Goal: Task Accomplishment & Management: Manage account settings

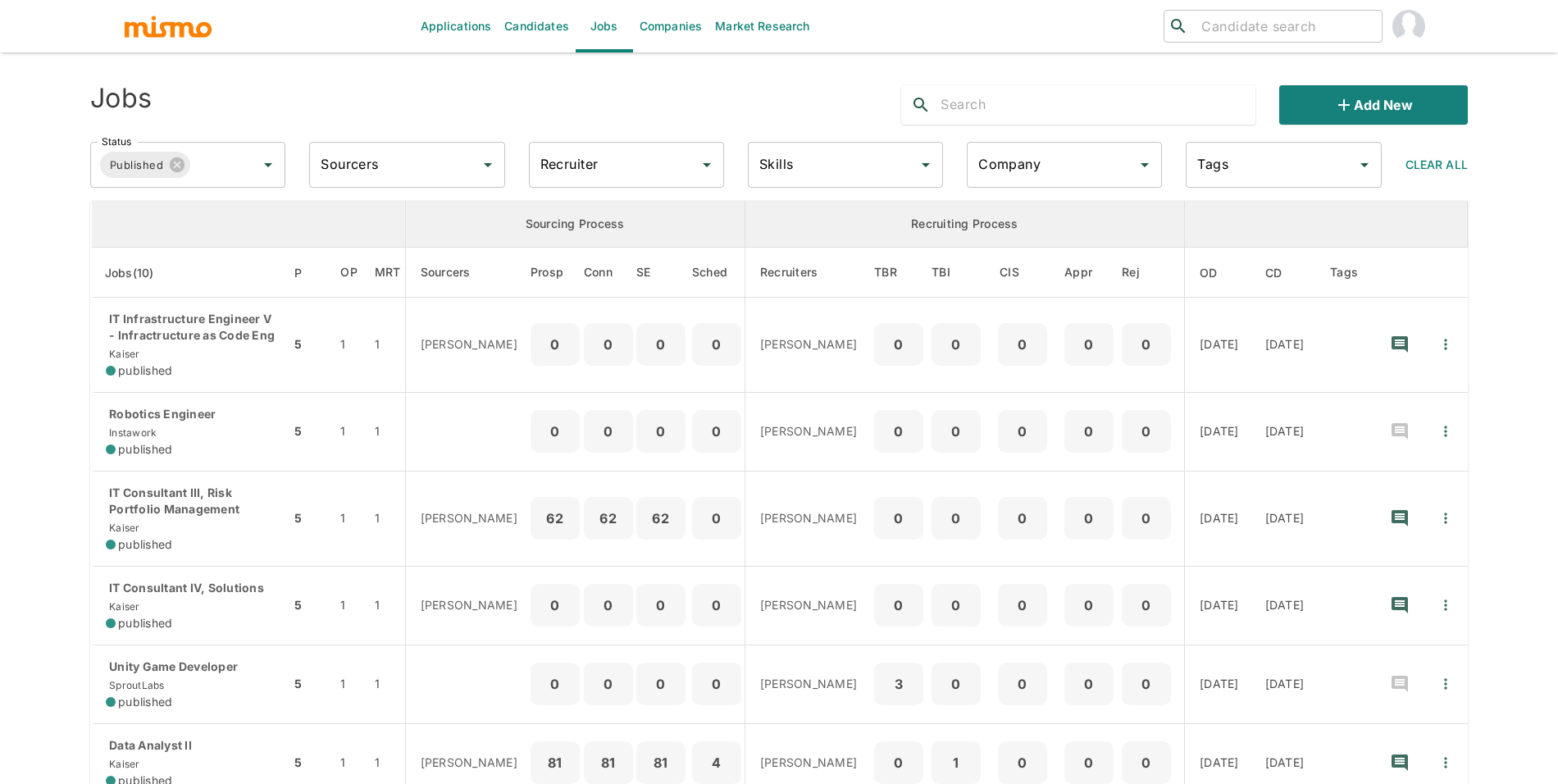
click at [1025, 180] on div "Company" at bounding box center [1064, 165] width 196 height 46
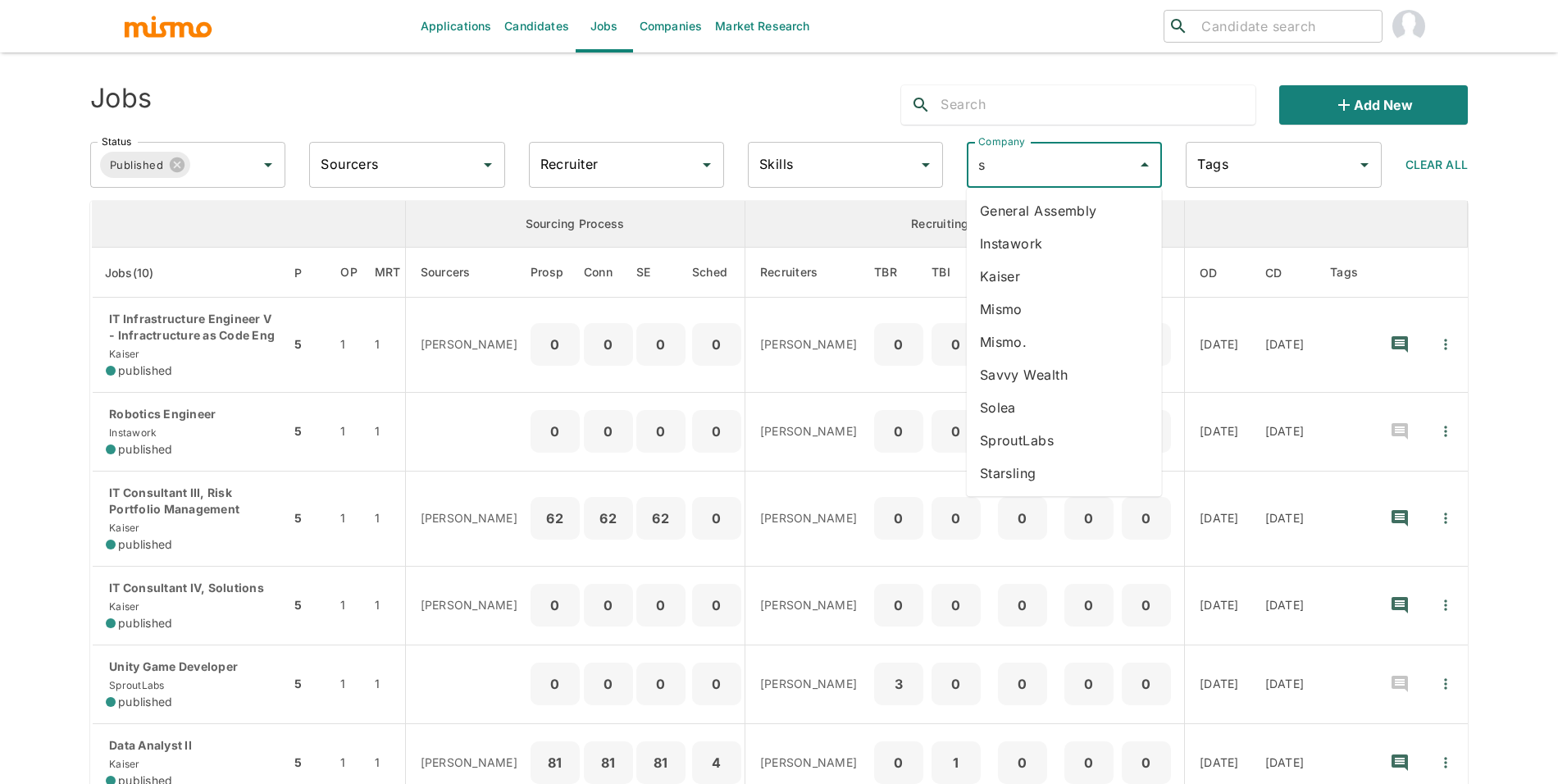
type input "sp"
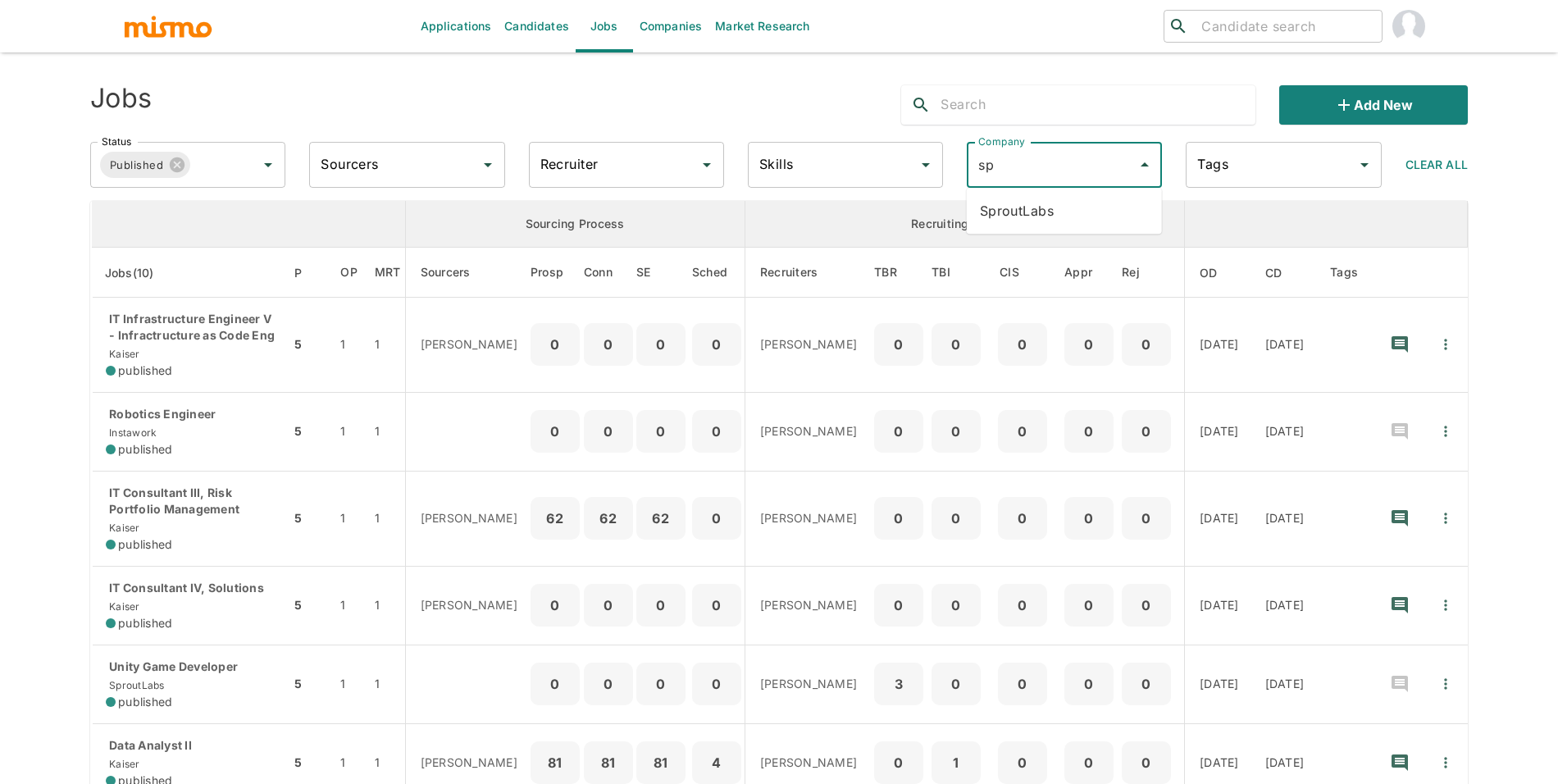
click at [1041, 205] on li "SproutLabs" at bounding box center [1064, 211] width 196 height 33
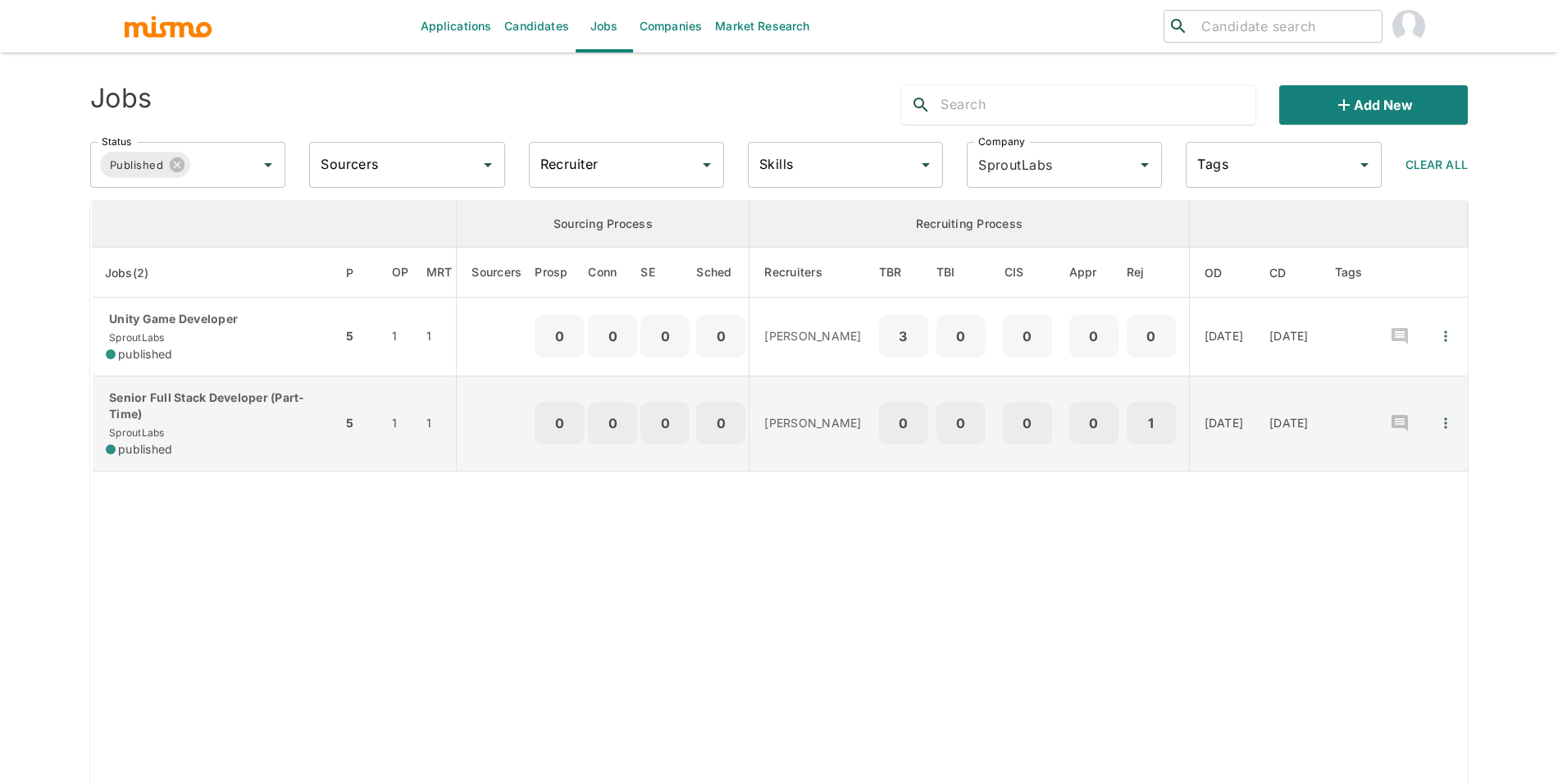
click at [203, 399] on p "Senior Full Stack Developer (Part-Time)" at bounding box center [217, 406] width 223 height 33
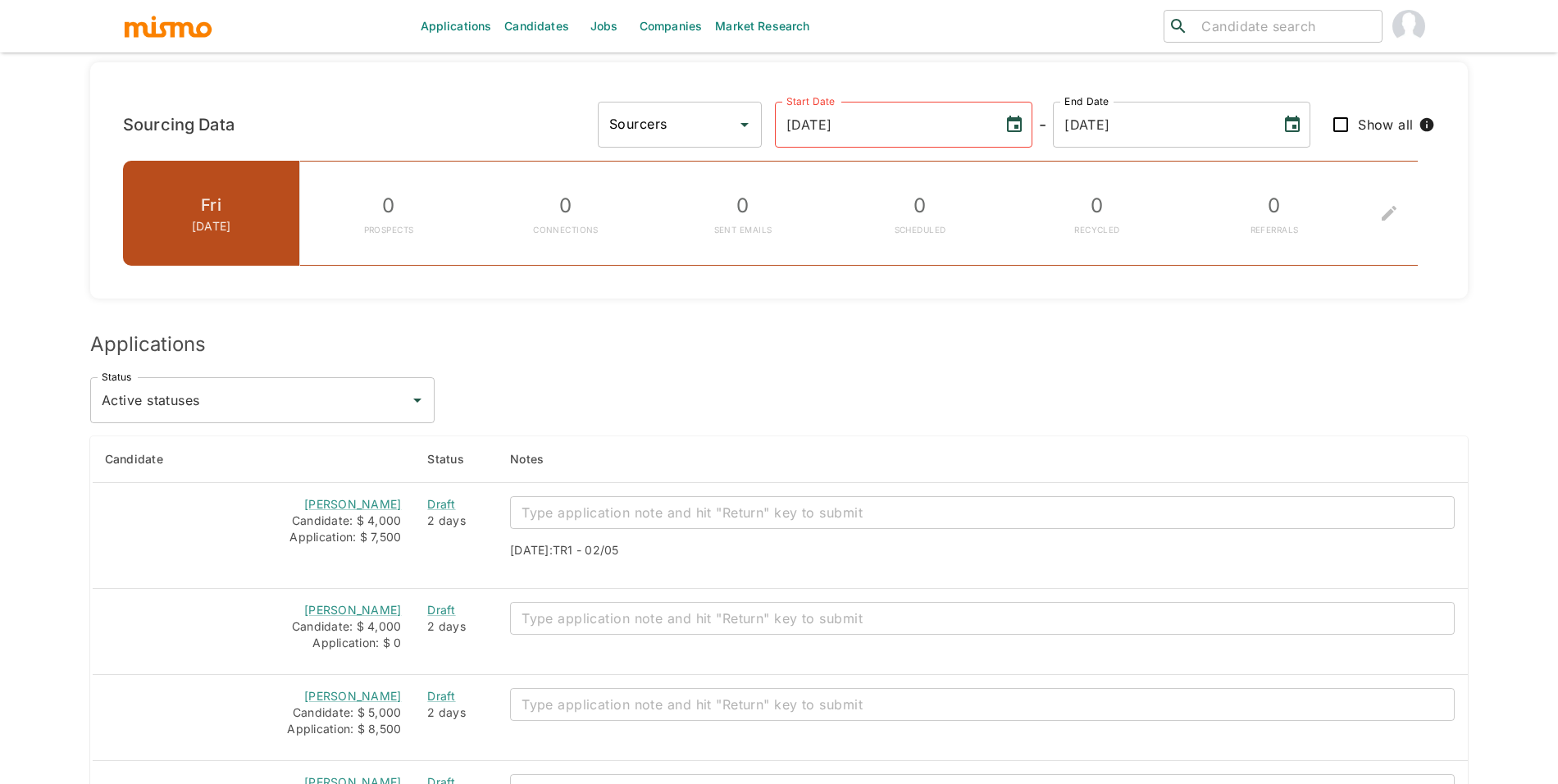
scroll to position [1147, 0]
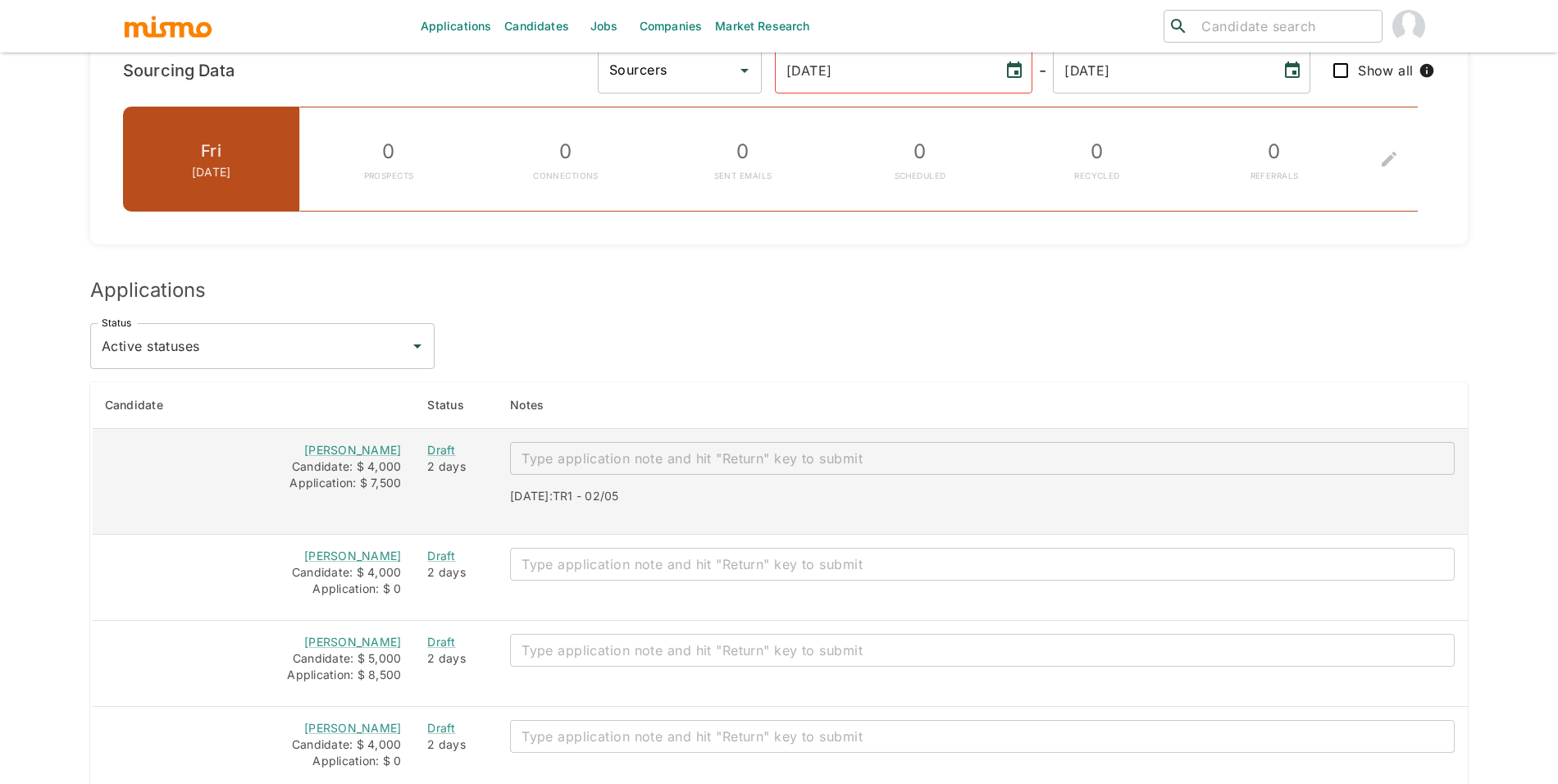
click at [876, 446] on div "x ​" at bounding box center [982, 458] width 945 height 33
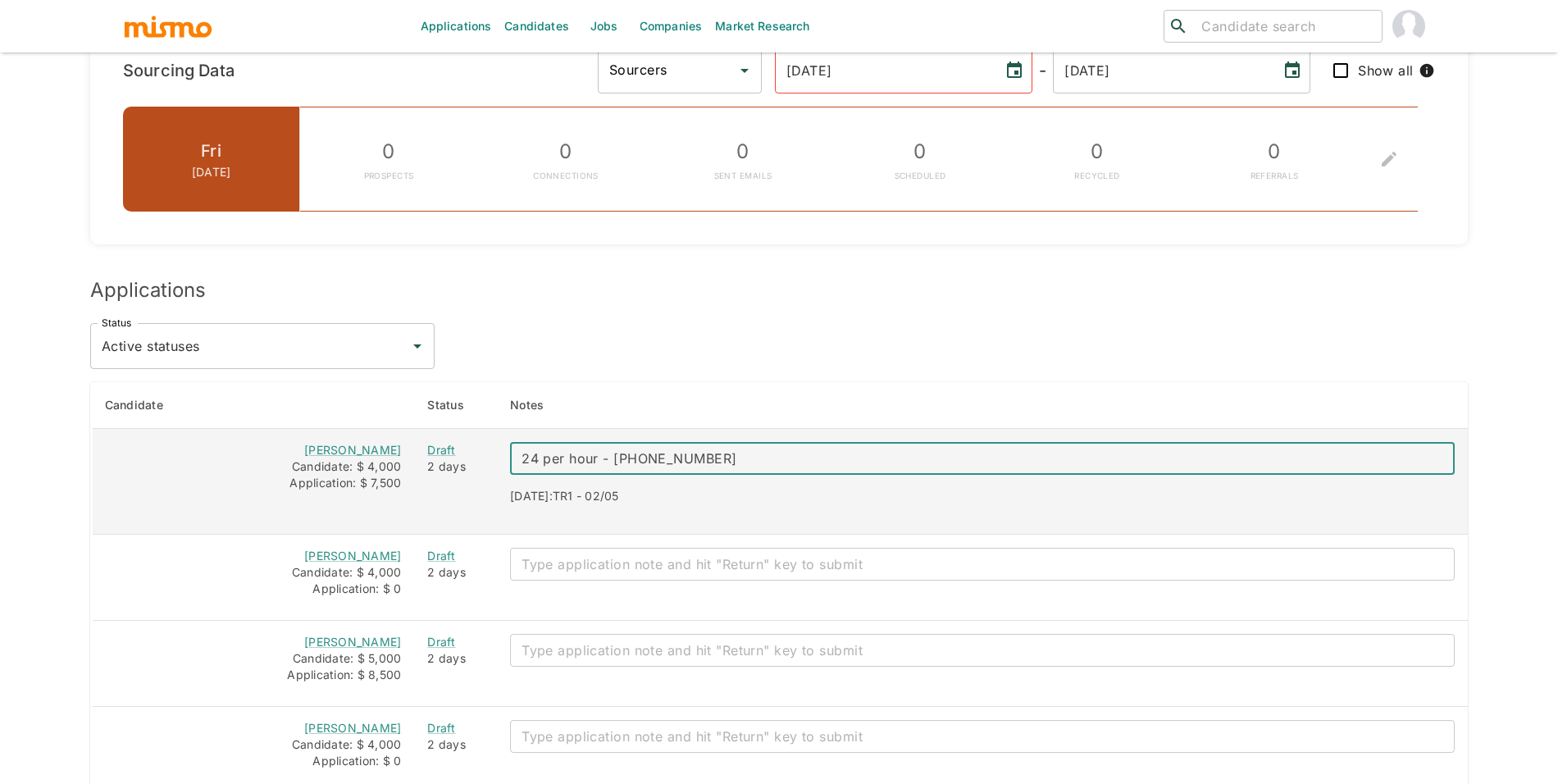
type textarea "24 per hour - +5521988498023"
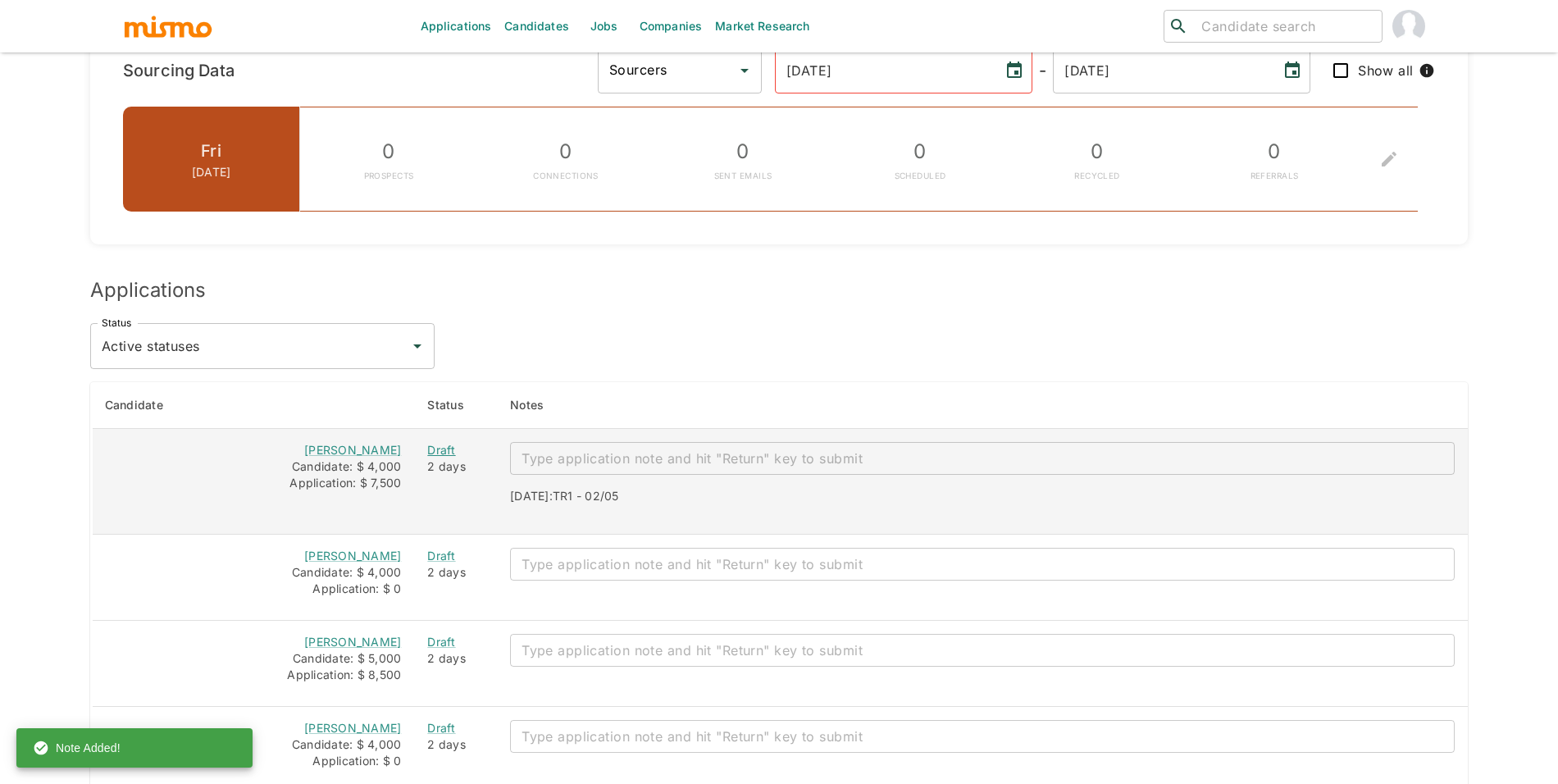
click at [458, 446] on div "Draft" at bounding box center [456, 450] width 57 height 16
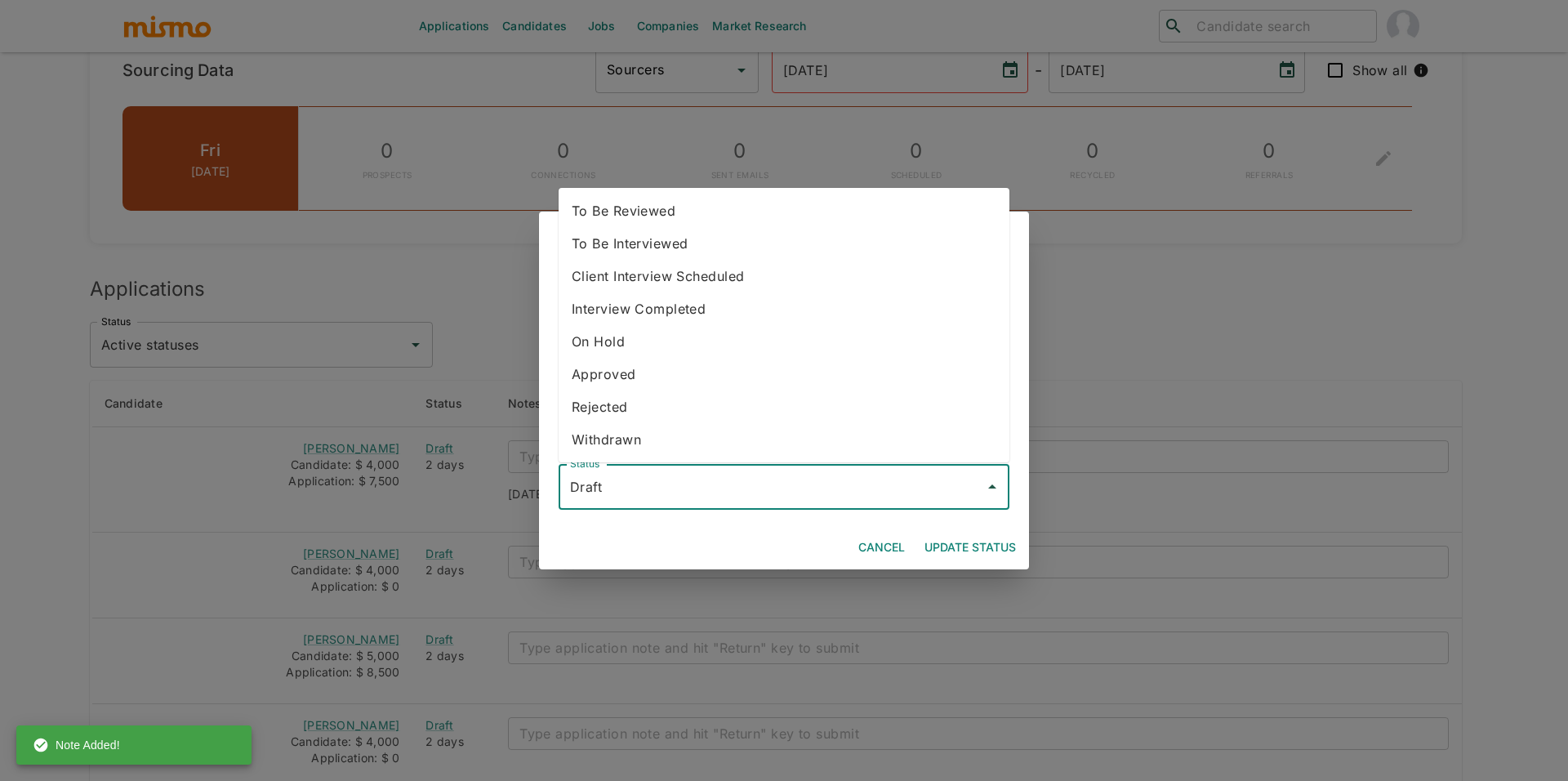
click at [822, 471] on input "Draft" at bounding box center [772, 487] width 412 height 31
click at [379, 445] on div "Change Application Status Status changes should normally be processed through t…" at bounding box center [784, 390] width 1568 height 781
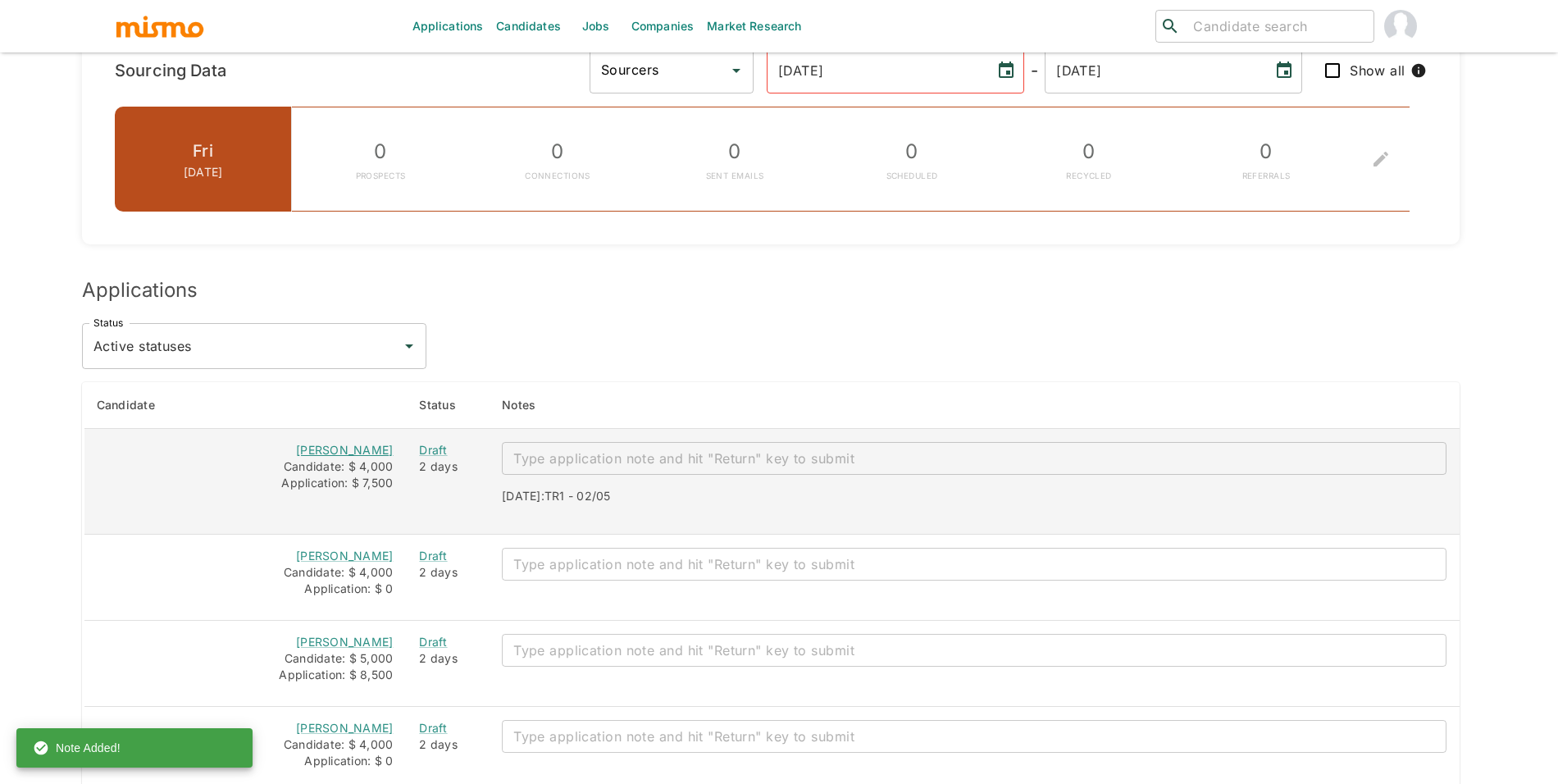
click at [390, 448] on link "Jady da Silva" at bounding box center [345, 450] width 97 height 14
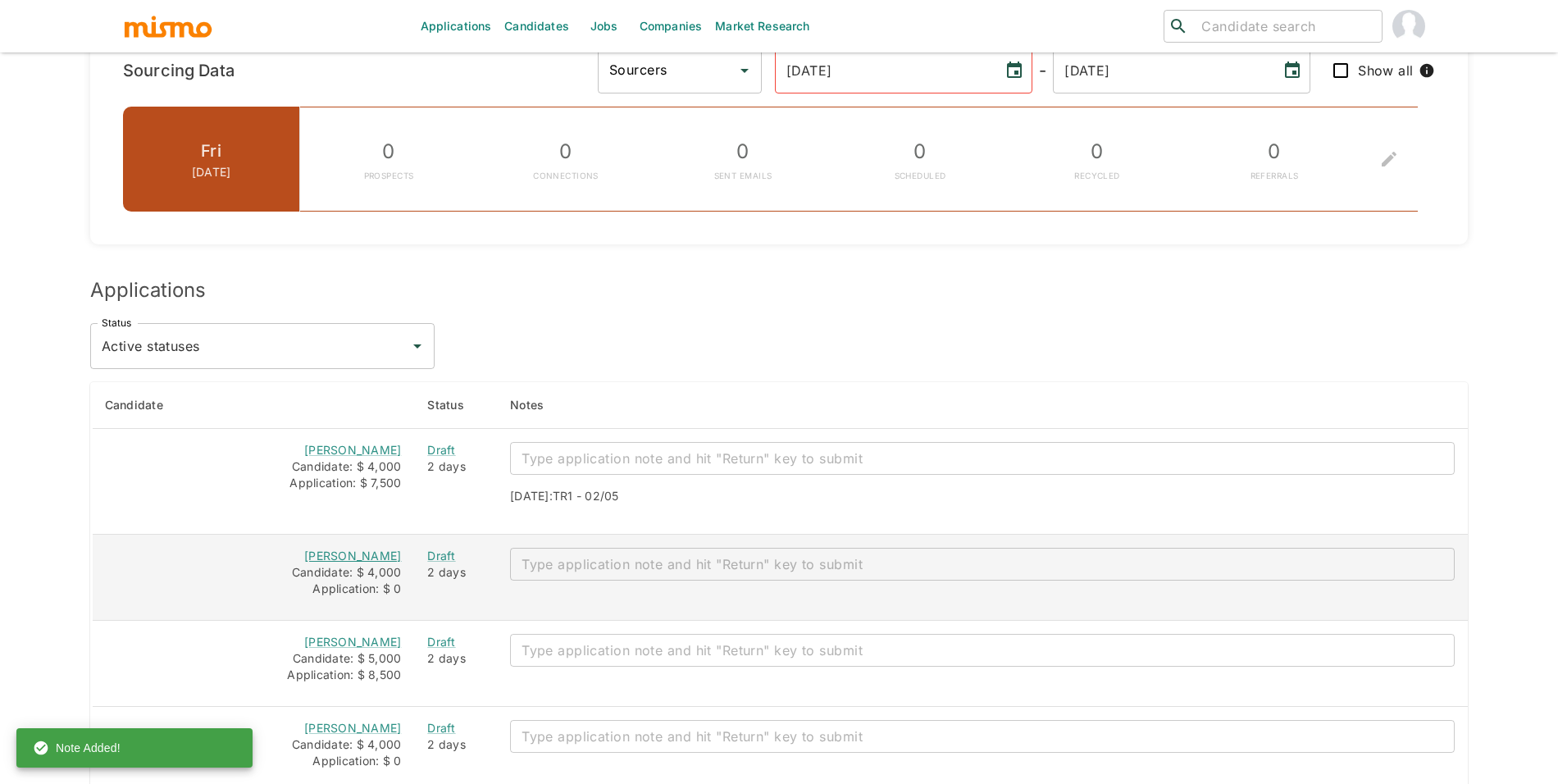
click at [383, 557] on link "Jhuonas de Oliveira" at bounding box center [352, 556] width 97 height 14
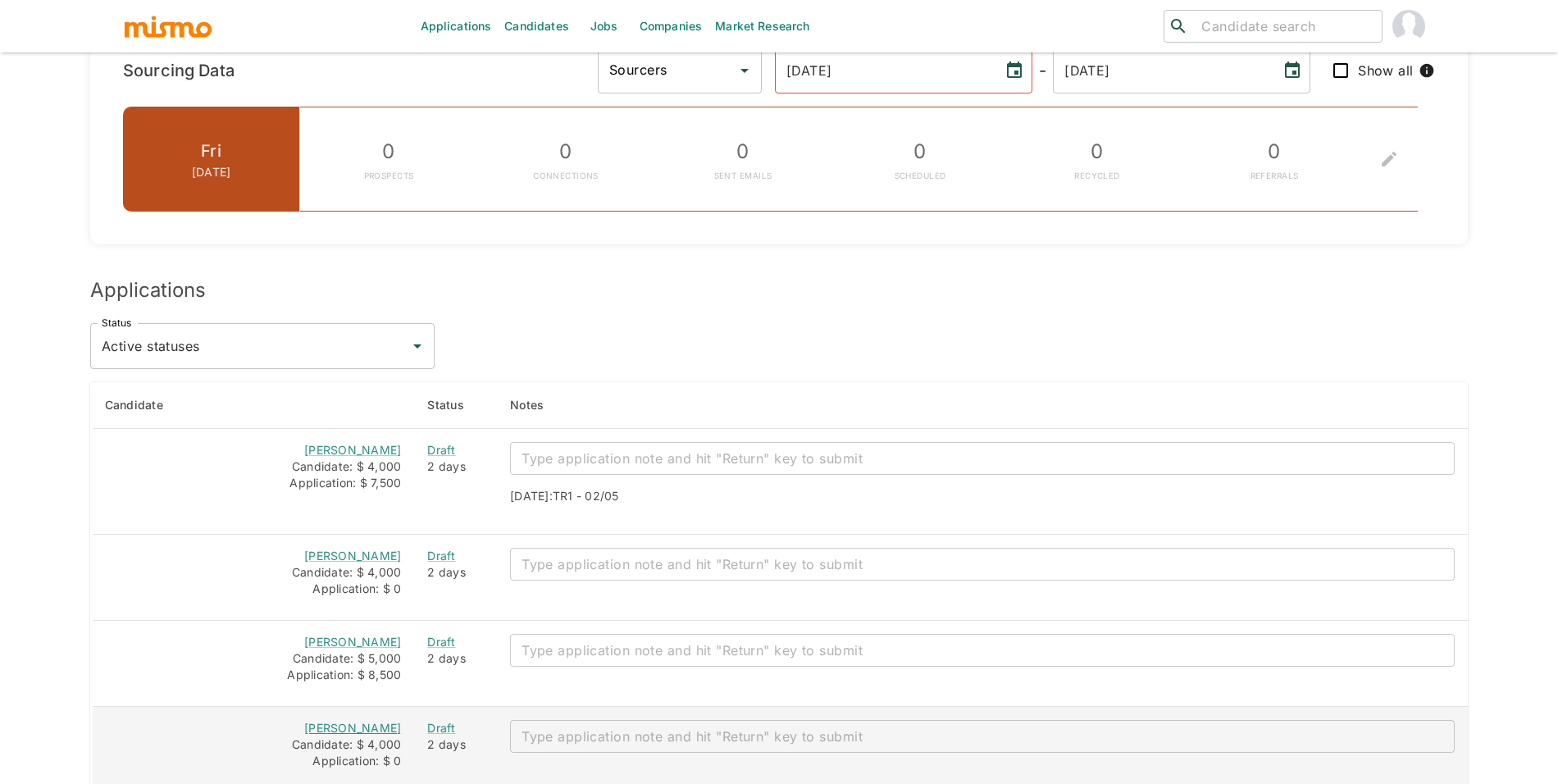
click at [367, 727] on link "Pablo Magalhaes" at bounding box center [352, 728] width 97 height 14
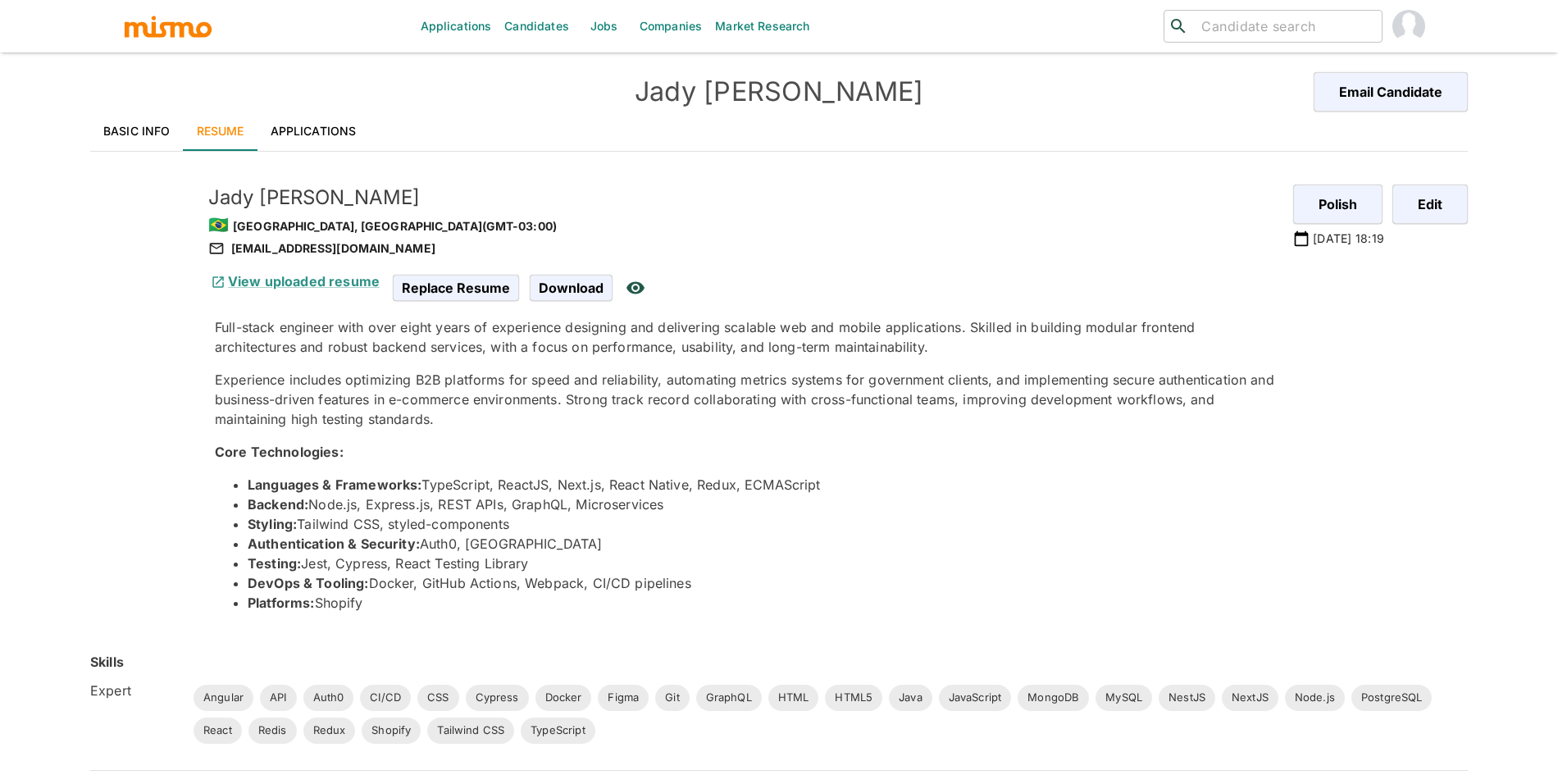
click at [312, 117] on link "Applications" at bounding box center [314, 131] width 112 height 40
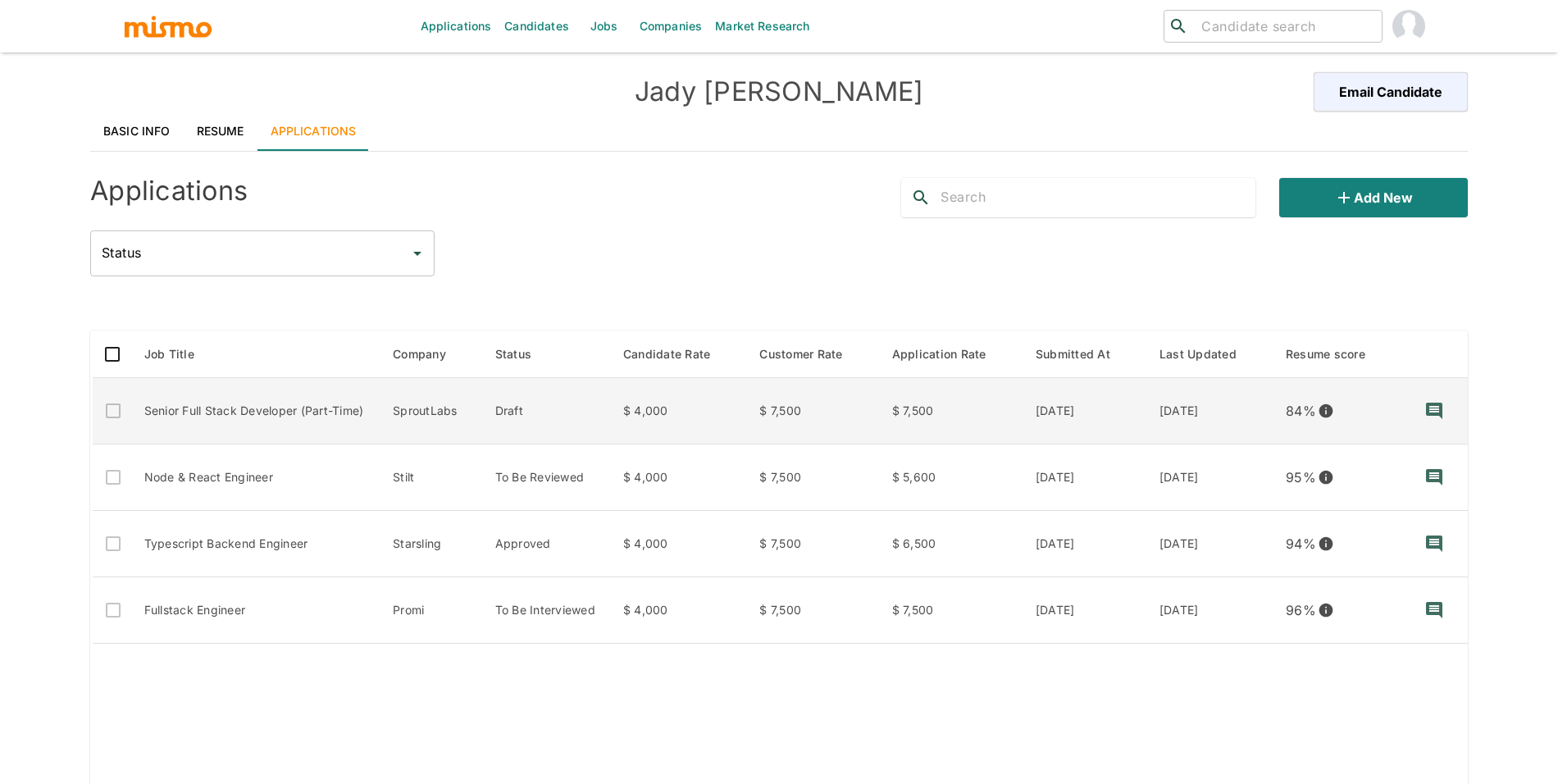
click at [614, 414] on td "$ 4,000" at bounding box center [678, 411] width 137 height 66
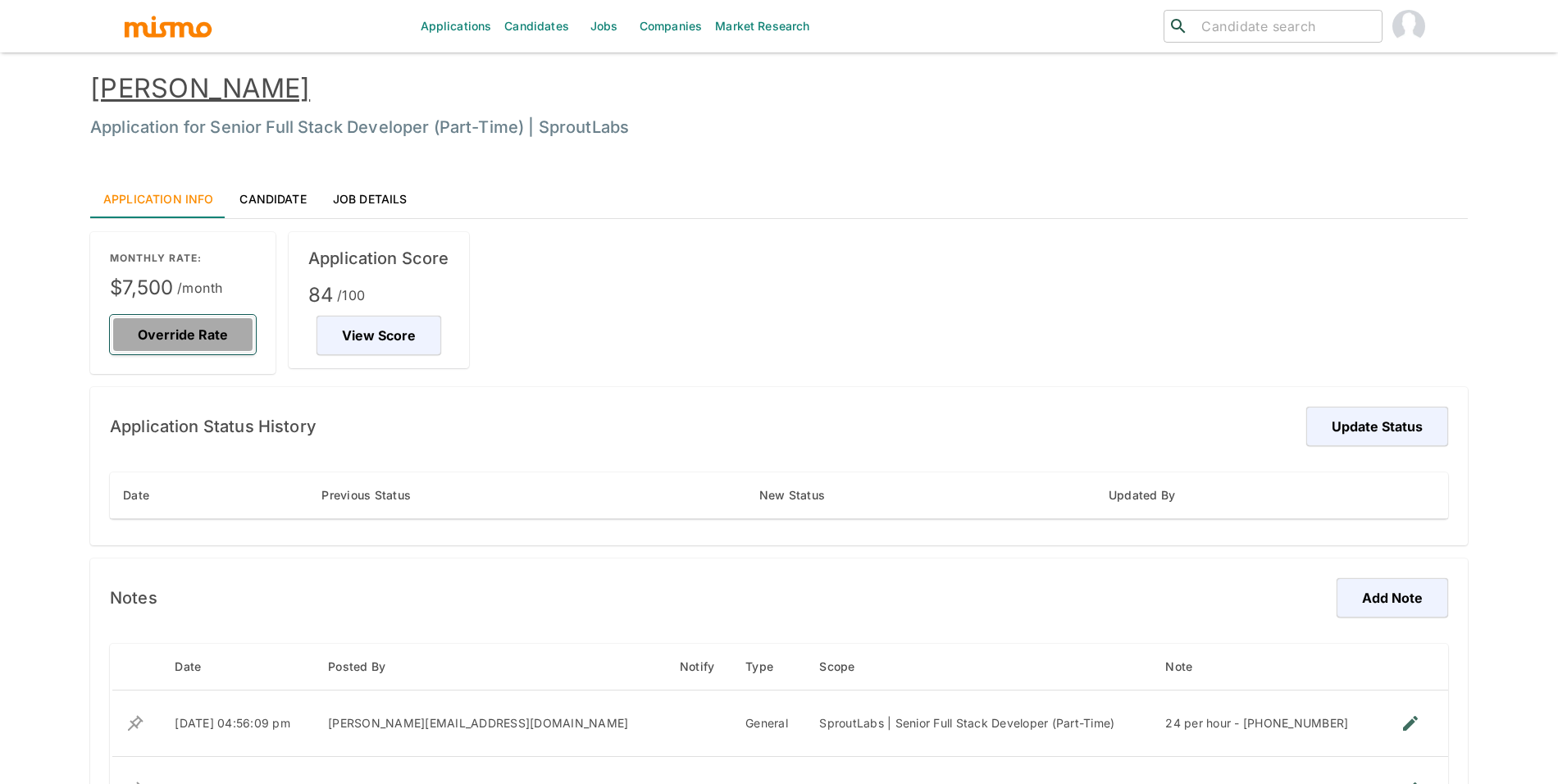
click at [187, 318] on button "Override Rate" at bounding box center [183, 335] width 146 height 40
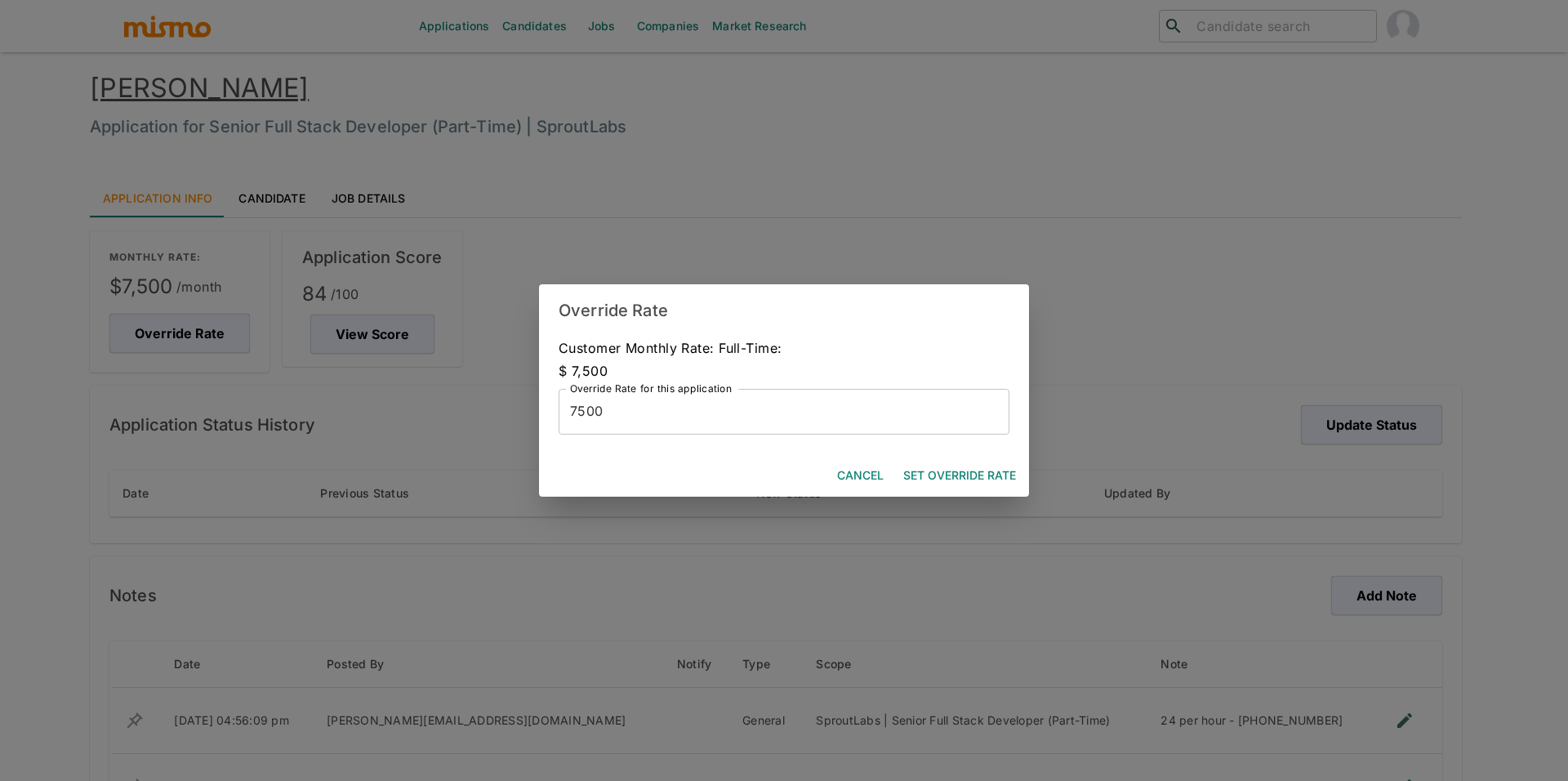
click at [719, 430] on input "7500" at bounding box center [783, 411] width 450 height 45
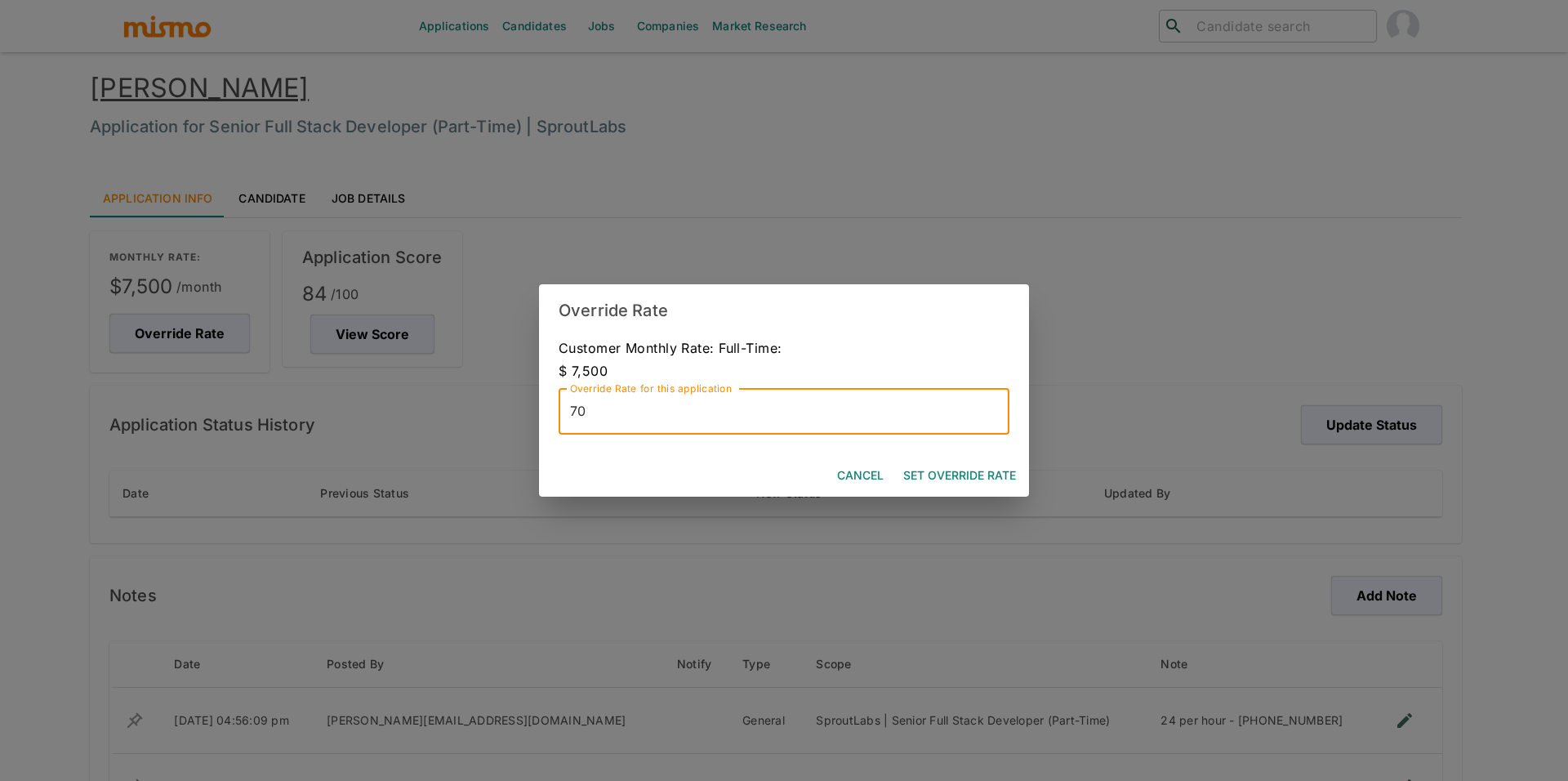
type input "70"
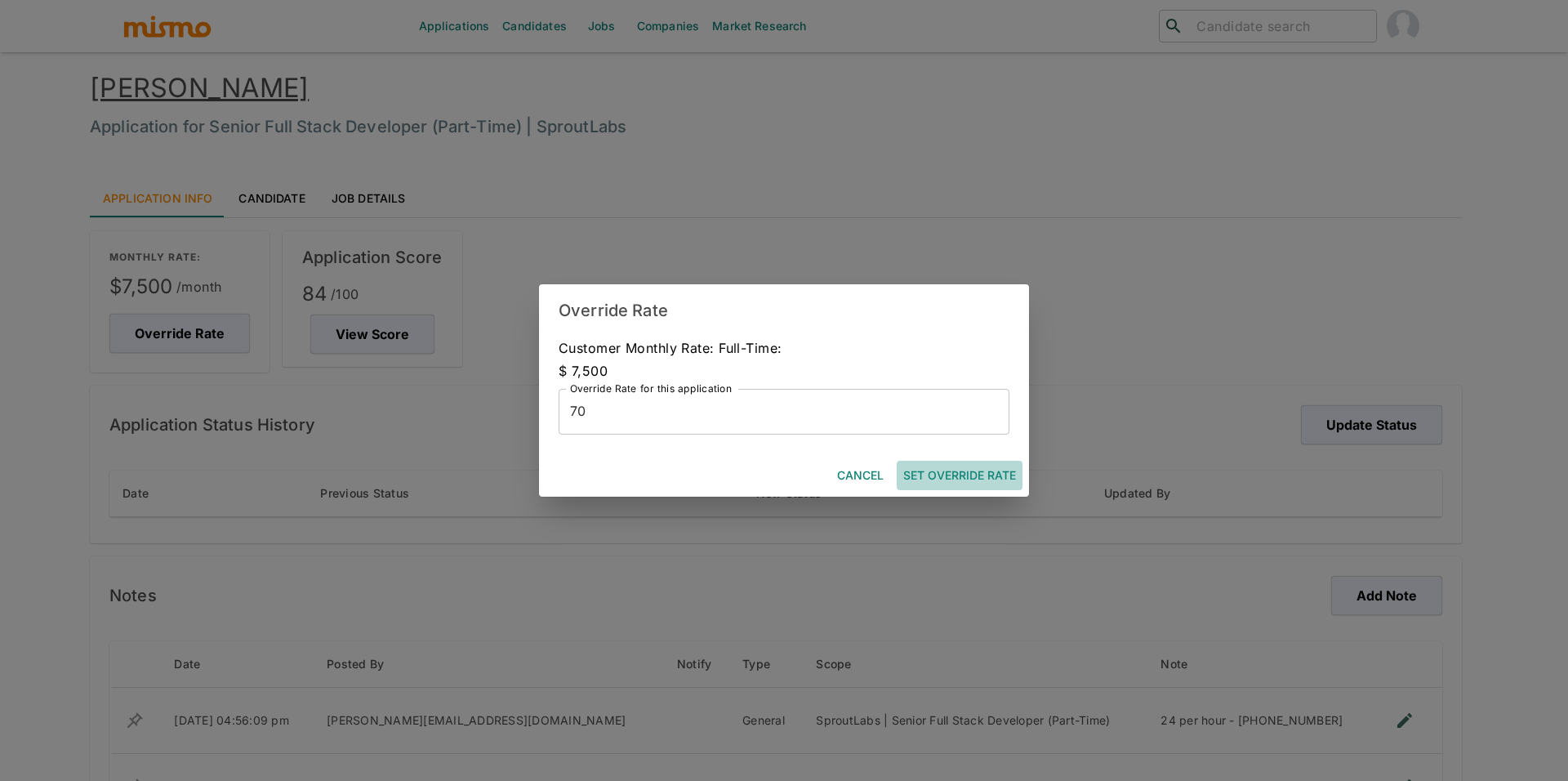
click at [981, 467] on button "Set Override Rate" at bounding box center [959, 475] width 126 height 30
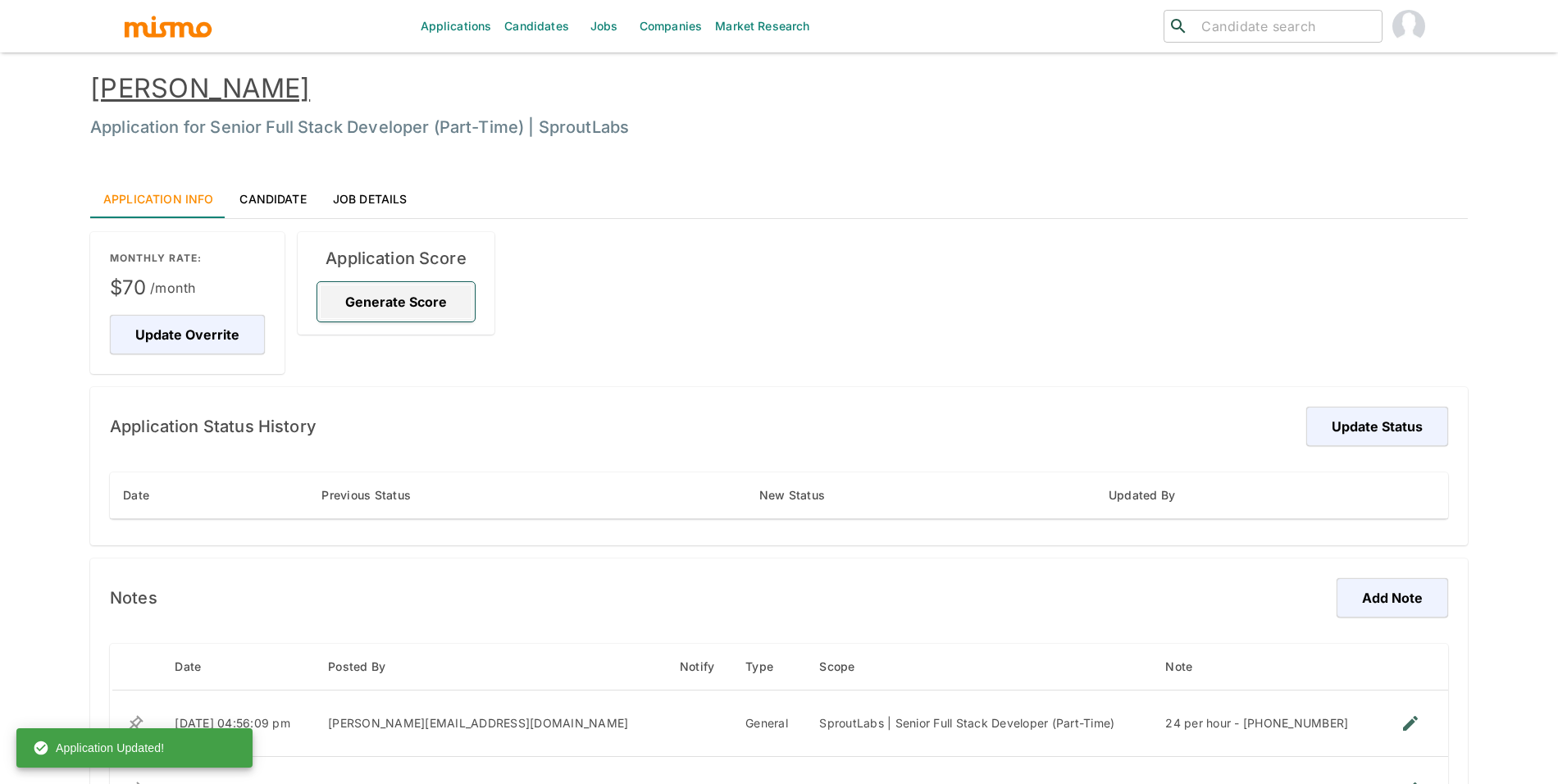
click at [383, 313] on button "Generate Score" at bounding box center [396, 302] width 158 height 40
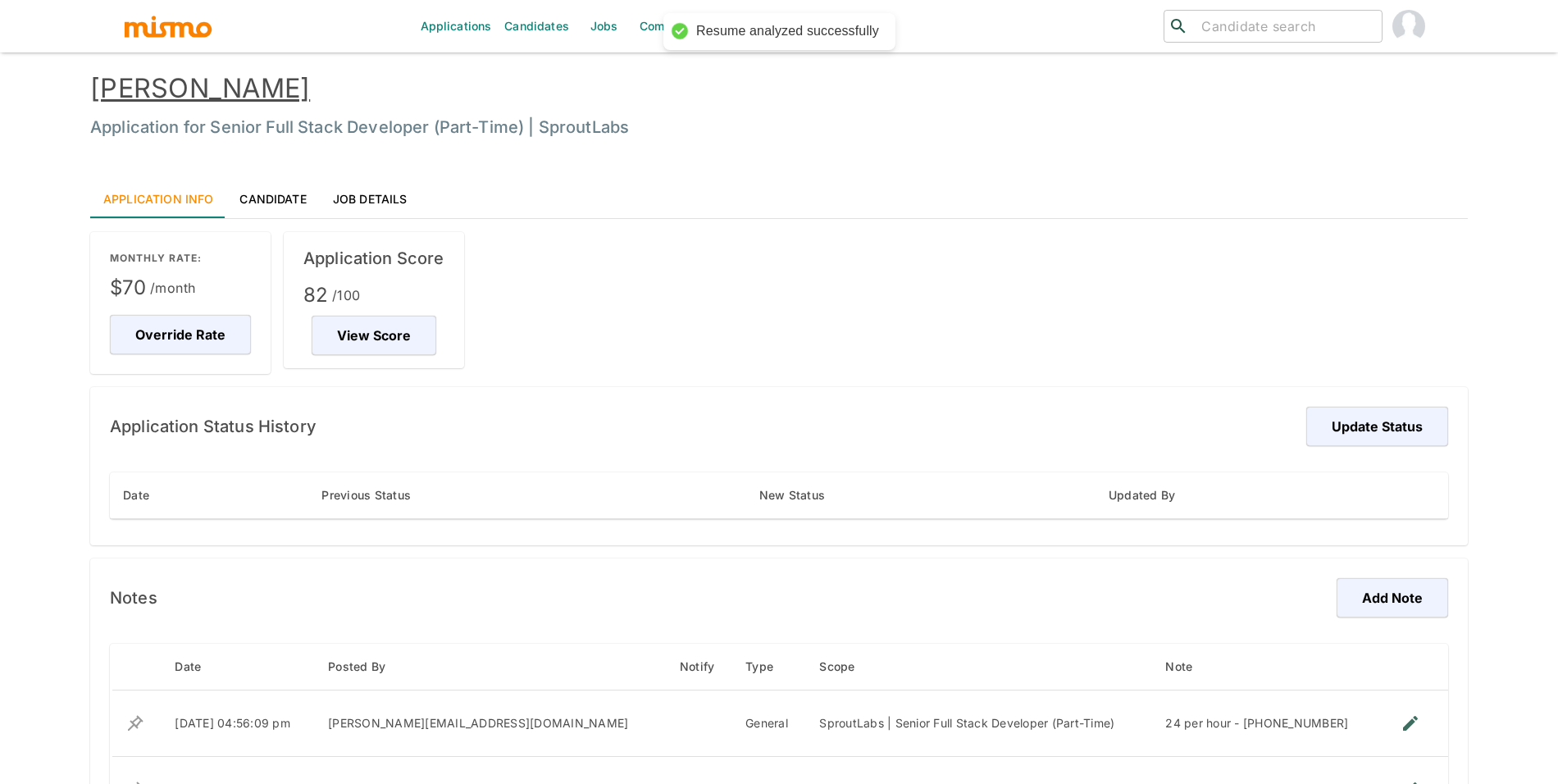
click at [332, 364] on div "Application Score 82 /100 View Score" at bounding box center [373, 299] width 180 height 135
click at [358, 345] on button "View Score" at bounding box center [374, 335] width 129 height 40
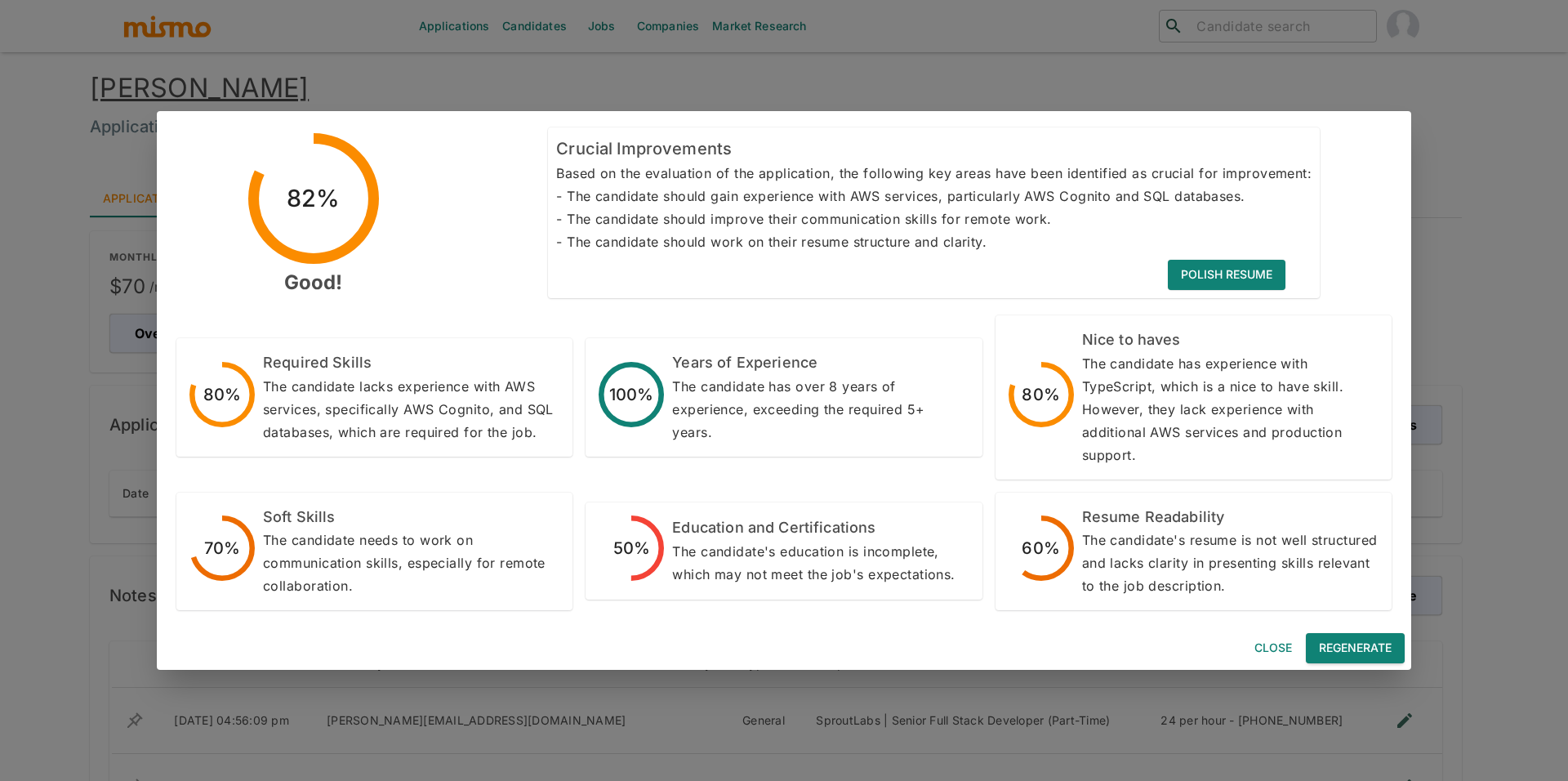
click at [1355, 637] on button "Regenerate" at bounding box center [1354, 648] width 99 height 30
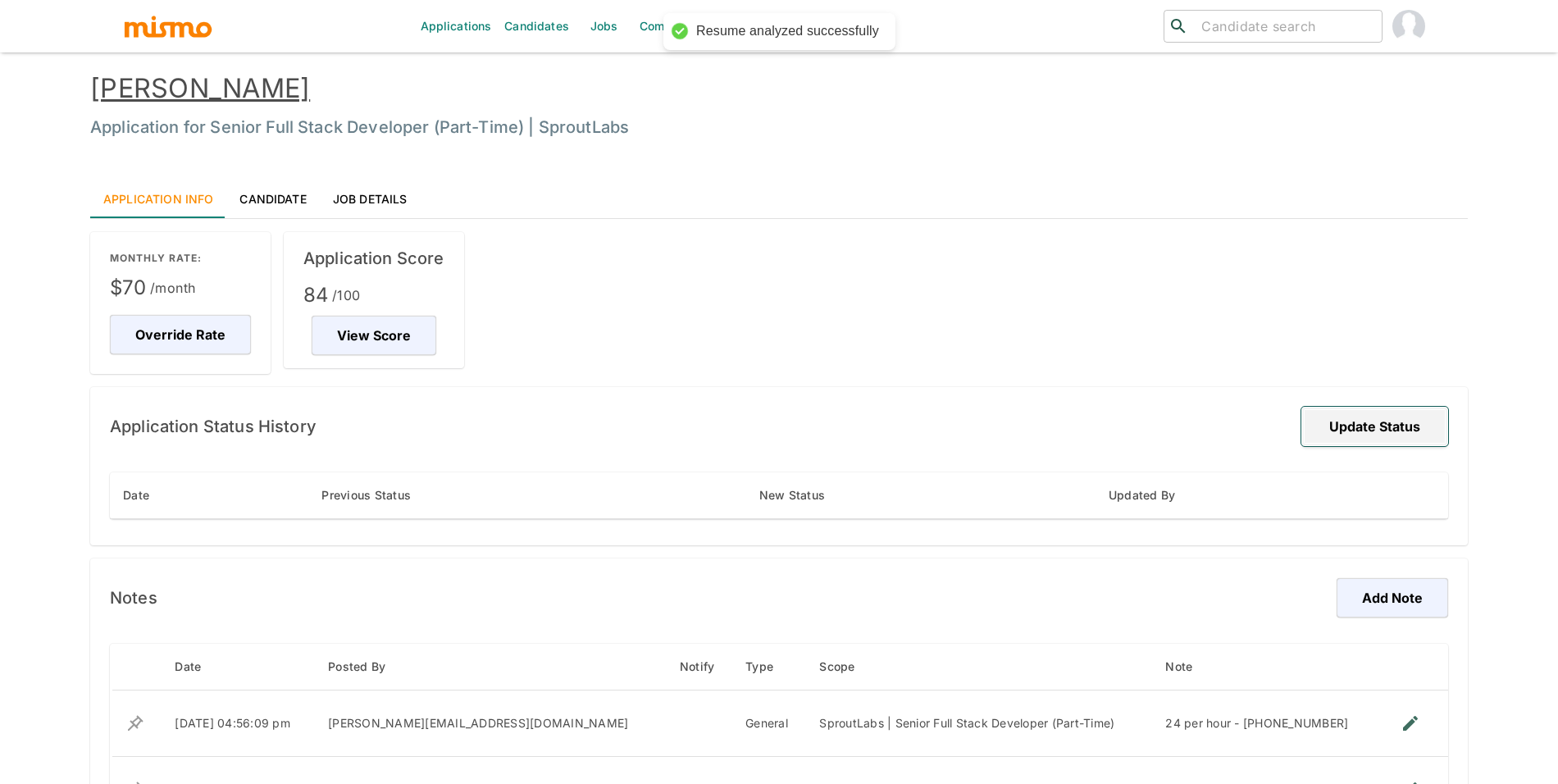
click at [1373, 424] on button "Update Status" at bounding box center [1375, 426] width 146 height 40
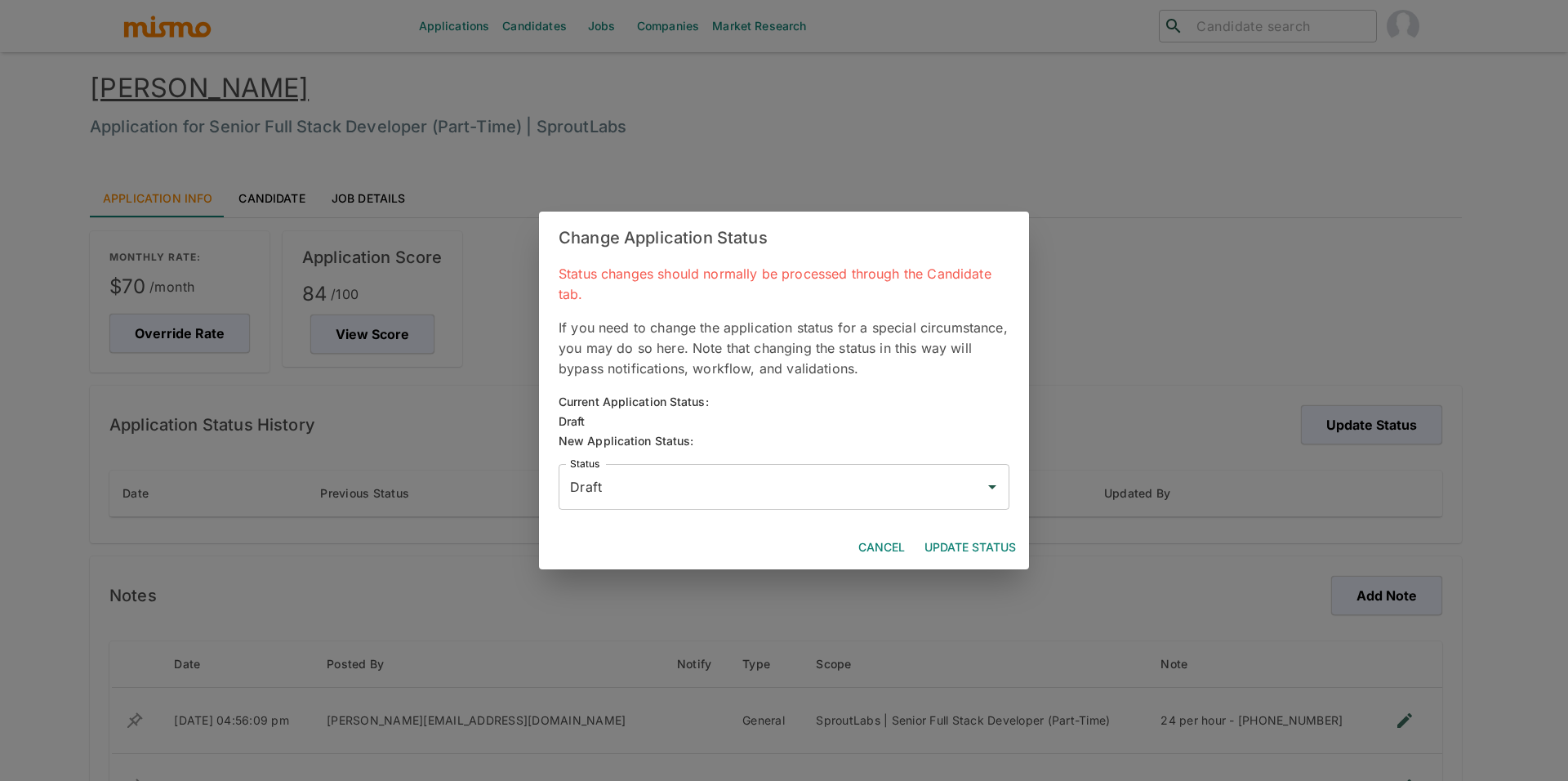
click at [578, 493] on input "Draft" at bounding box center [772, 487] width 412 height 31
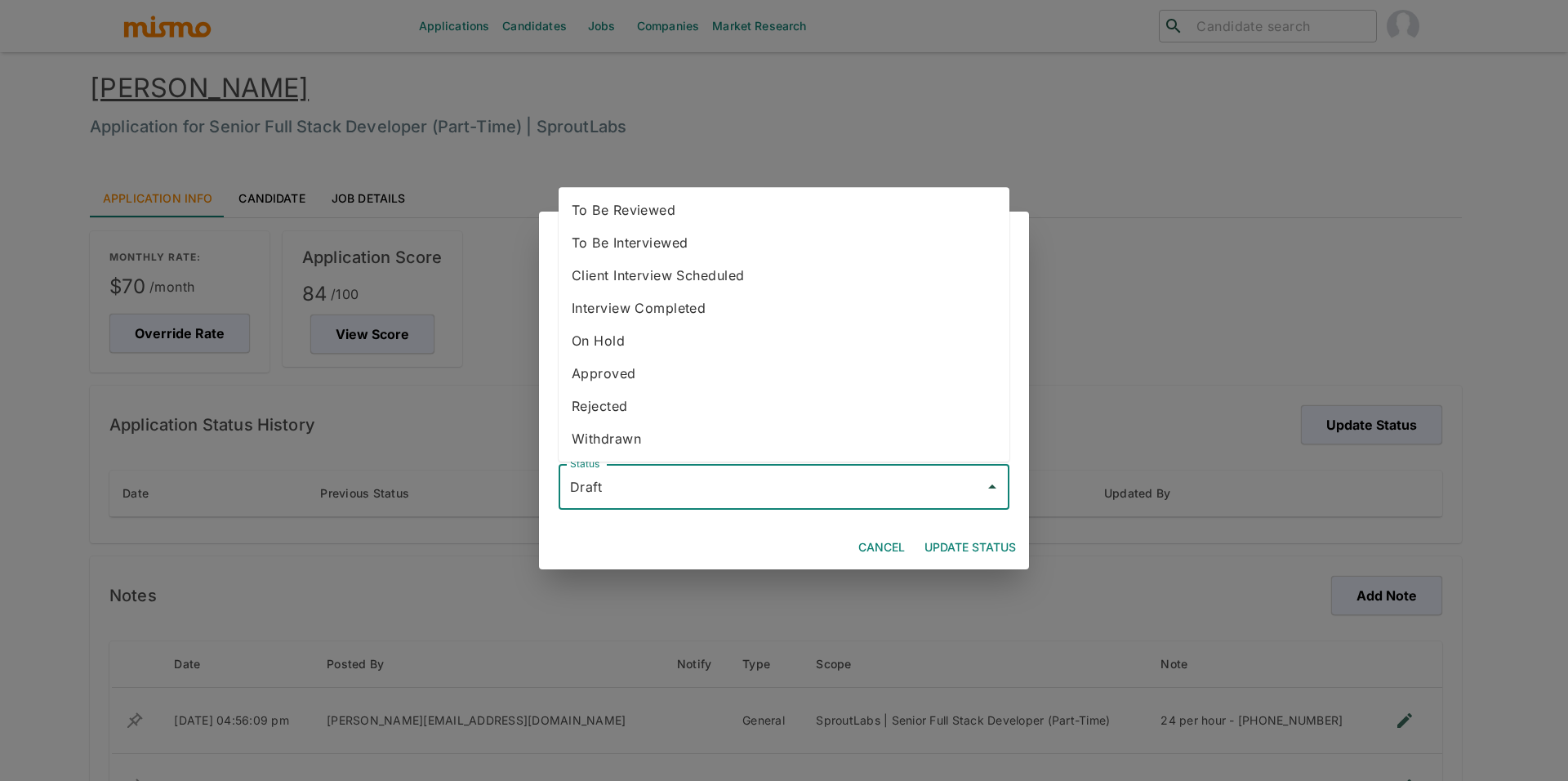
click at [626, 210] on li "To Be Reviewed" at bounding box center [783, 210] width 450 height 33
type input "To Be Reviewed"
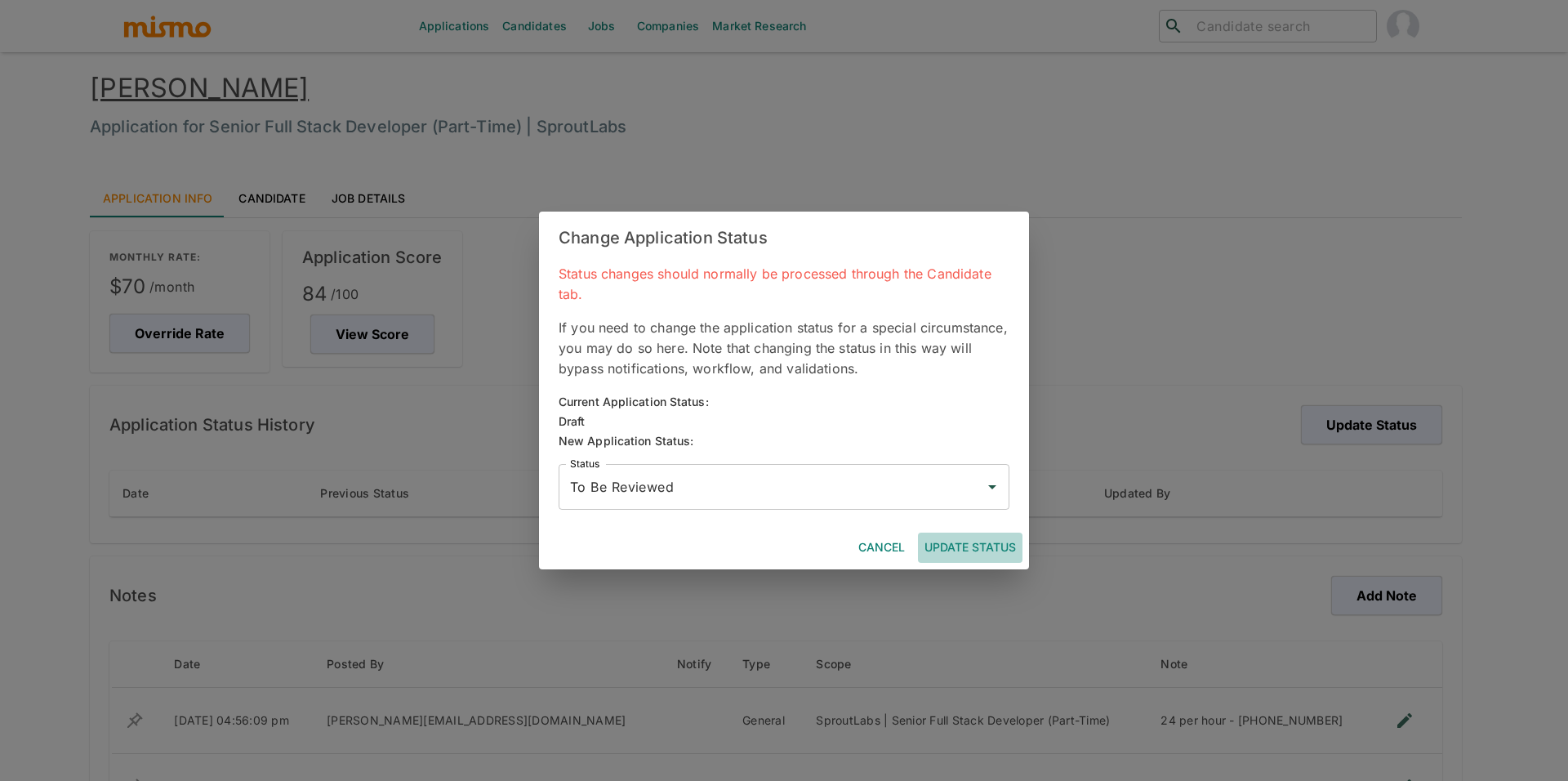
click at [964, 546] on button "Update Status" at bounding box center [970, 548] width 105 height 30
